Goal: Use online tool/utility

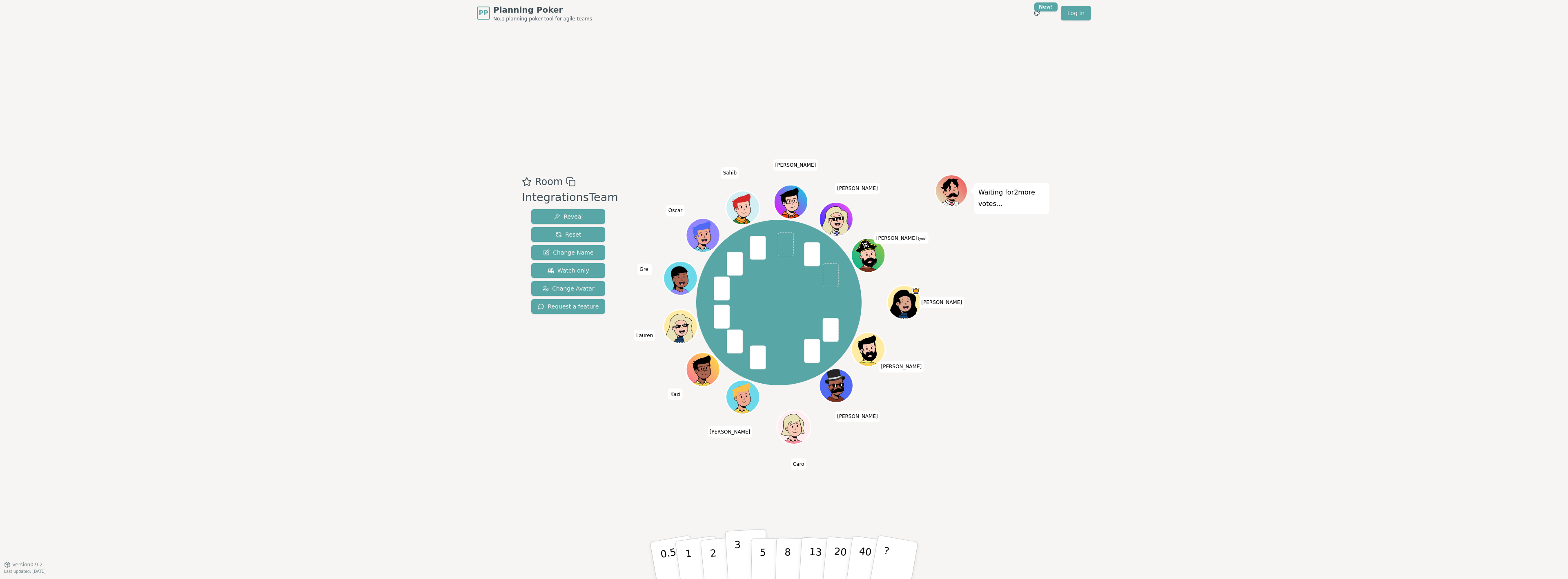
click at [742, 549] on button "3" at bounding box center [748, 560] width 45 height 64
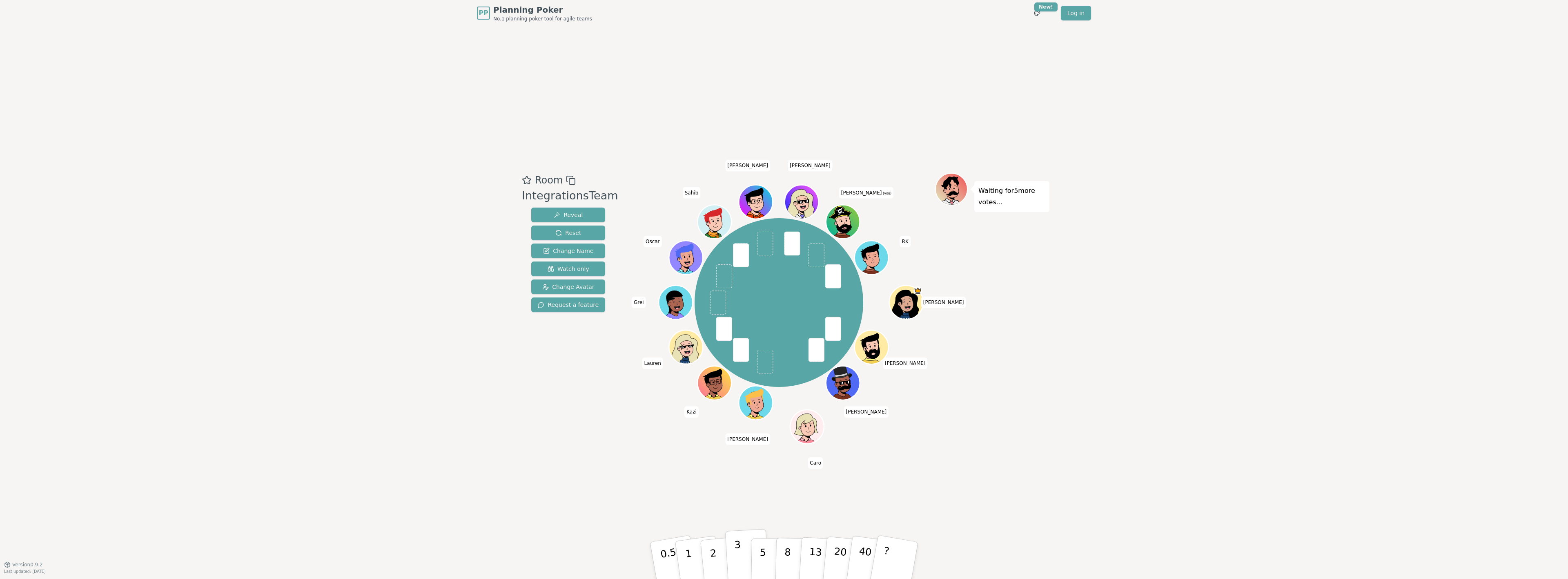
click at [736, 553] on p "3" at bounding box center [739, 561] width 9 height 45
click at [735, 552] on p "3" at bounding box center [739, 561] width 9 height 45
click at [1227, 333] on div "PP Planning Poker No.1 planning poker tool for agile teams Toggle theme New! Lo…" at bounding box center [784, 290] width 1568 height 579
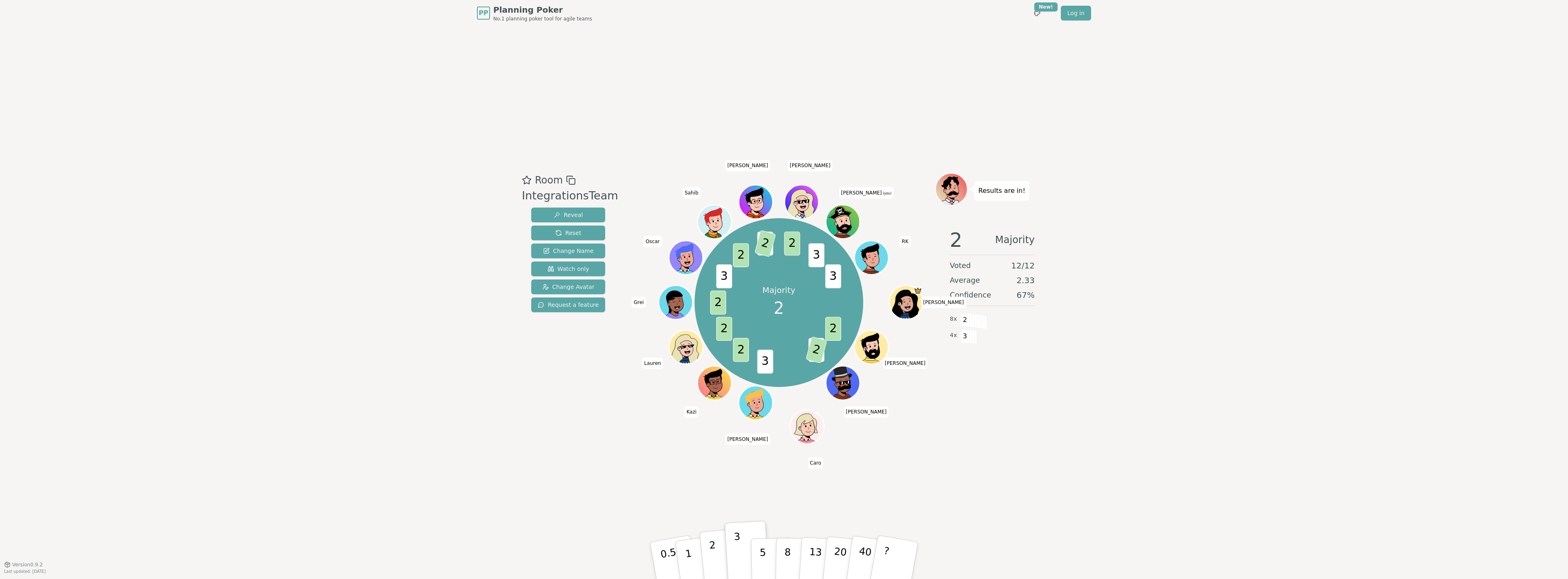
click at [714, 551] on p "2" at bounding box center [714, 562] width 10 height 45
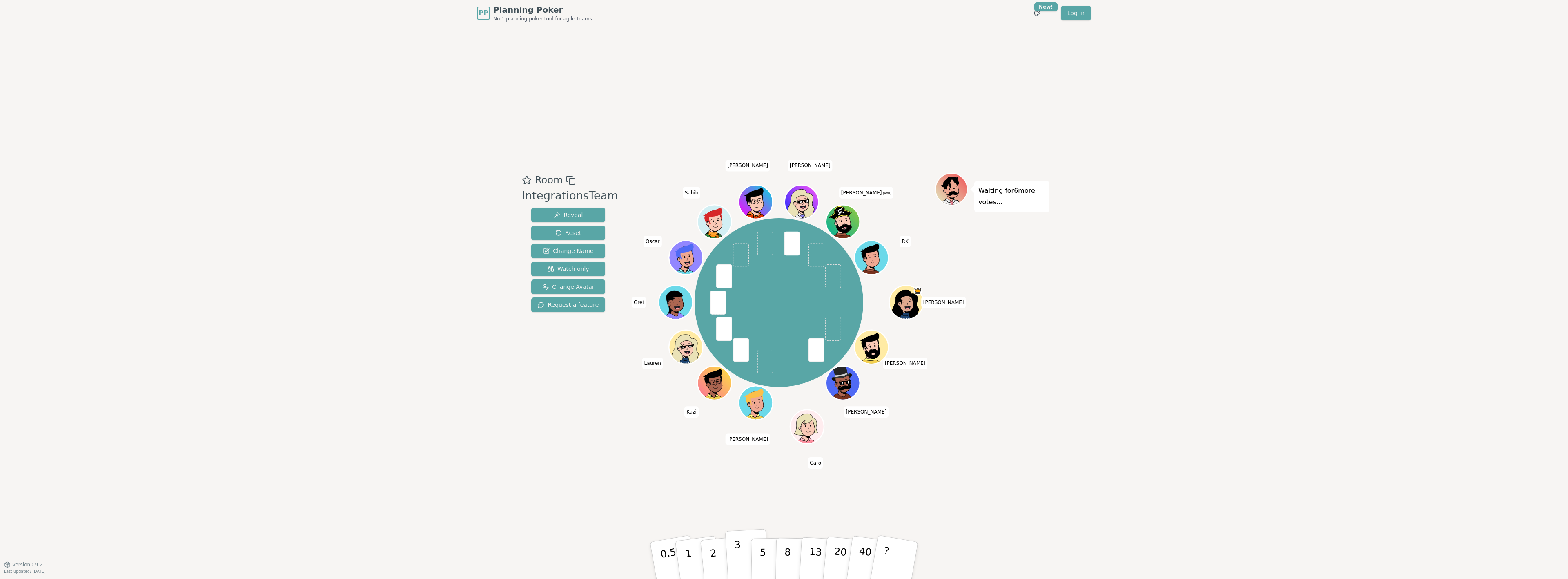
click at [741, 545] on button "3" at bounding box center [748, 560] width 45 height 64
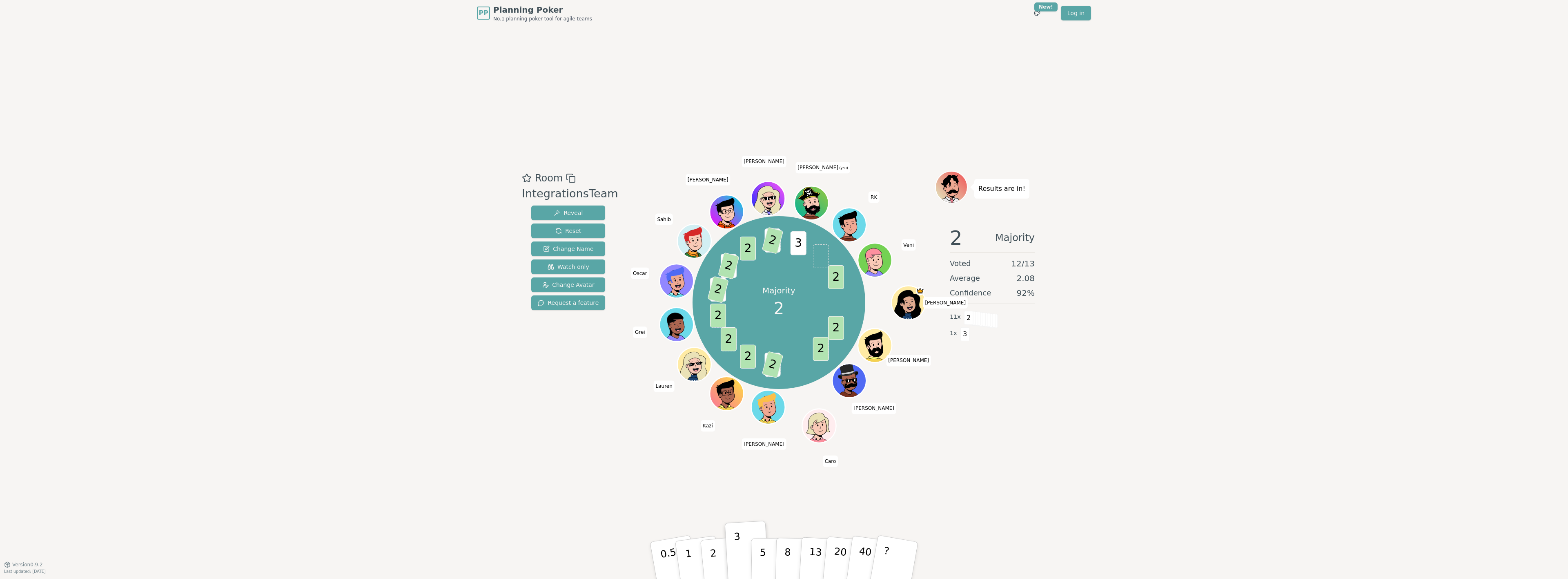
click at [1395, 335] on div "PP Planning Poker No.1 planning poker tool for agile teams Toggle theme New! Lo…" at bounding box center [784, 290] width 1568 height 579
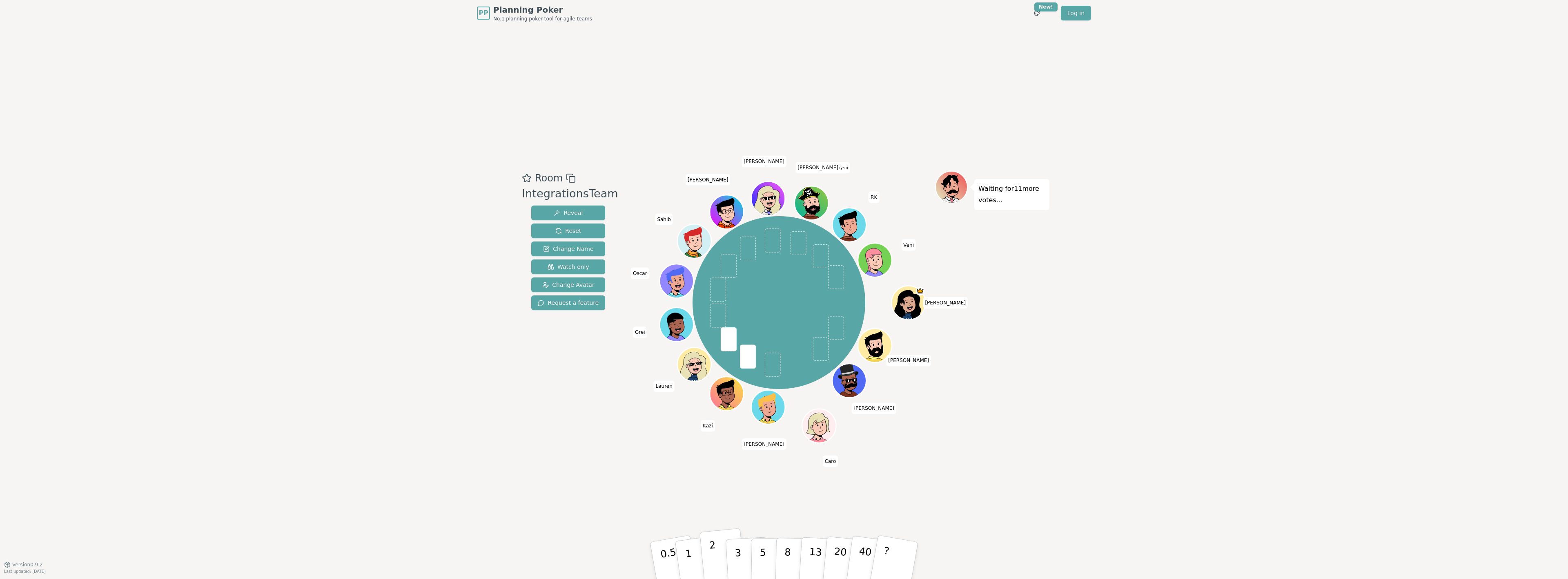
click at [713, 552] on p "2" at bounding box center [714, 562] width 10 height 45
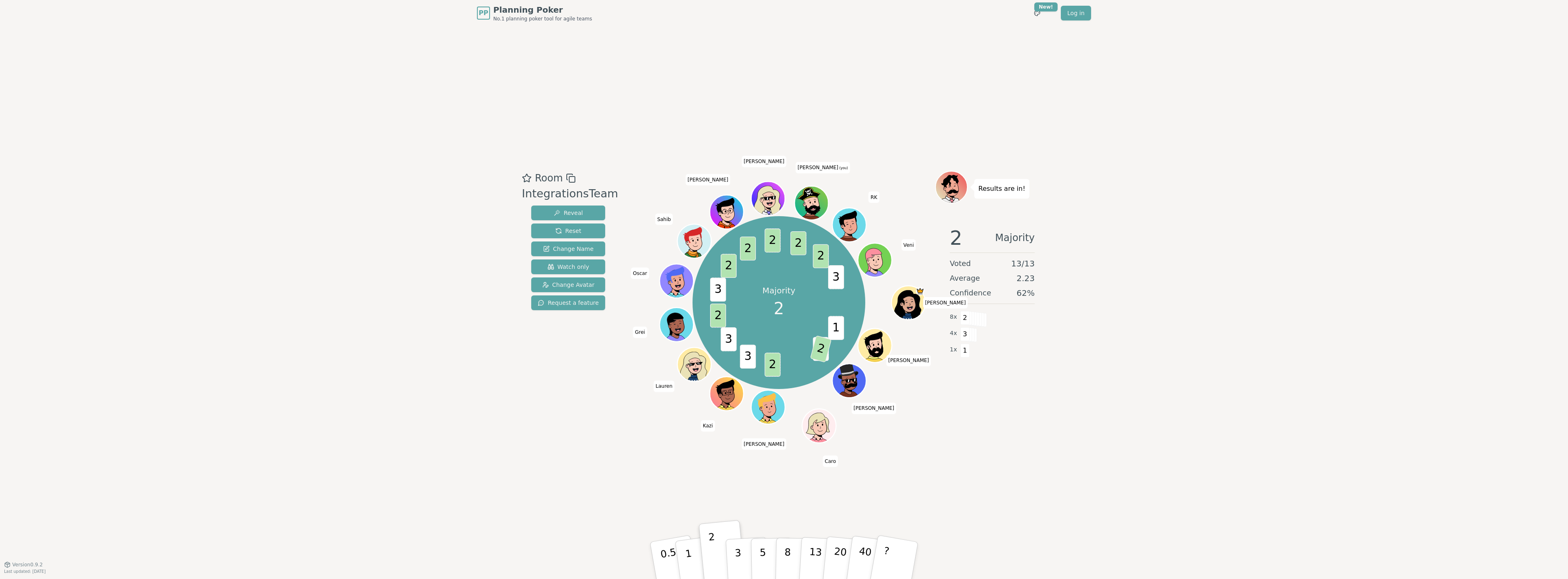
click at [1426, 170] on div "PP Planning Poker No.1 planning poker tool for agile teams Toggle theme New! Lo…" at bounding box center [784, 290] width 1568 height 579
